Goal: Information Seeking & Learning: Learn about a topic

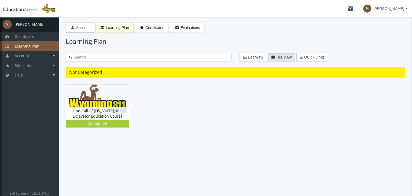
click at [83, 27] on span "Account" at bounding box center [83, 28] width 14 height 4
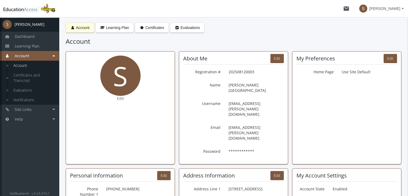
click at [102, 34] on div "**********" at bounding box center [234, 146] width 336 height 247
click at [104, 30] on button "Learning Plan" at bounding box center [115, 28] width 38 height 10
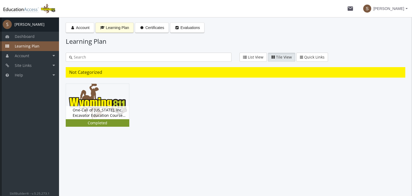
click at [93, 114] on div "One-Call of [US_STATE], Inc. Excavator Education Course Version 5.0 Status Comp…" at bounding box center [97, 112] width 63 height 13
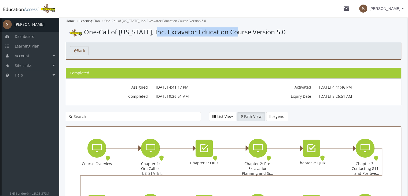
drag, startPoint x: 160, startPoint y: 28, endPoint x: 243, endPoint y: 29, distance: 83.2
click at [243, 29] on span "One-Call of [US_STATE], Inc. Excavator Education Course Version 5.0" at bounding box center [185, 31] width 202 height 9
click at [19, 46] on span "Learning Plan" at bounding box center [27, 45] width 25 height 5
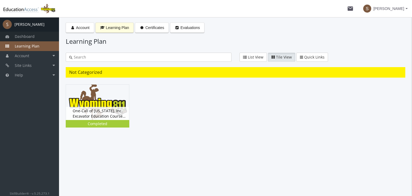
click at [27, 37] on span "Dashboard" at bounding box center [25, 36] width 20 height 5
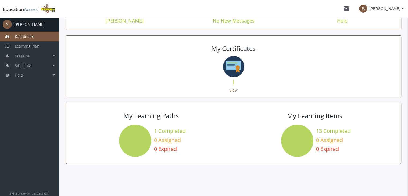
scroll to position [40, 0]
